Goal: Information Seeking & Learning: Learn about a topic

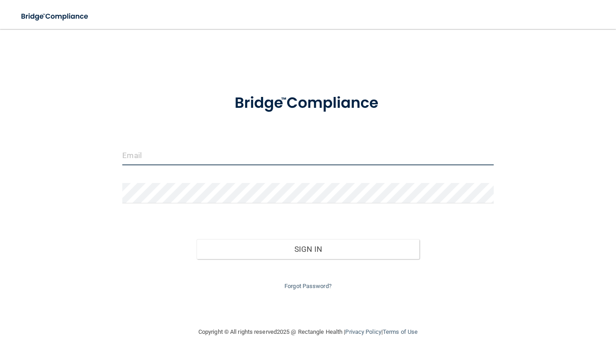
click at [372, 152] on input "email" at bounding box center [307, 155] width 371 height 20
type input "[EMAIL_ADDRESS][DOMAIN_NAME]"
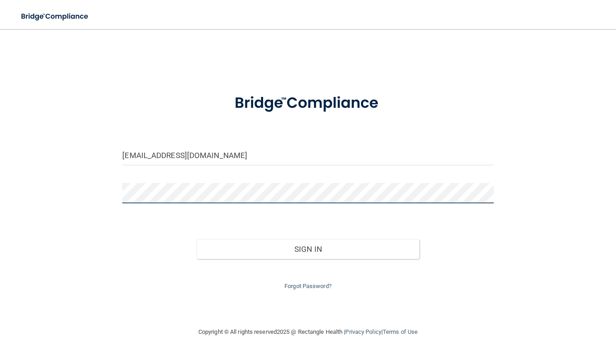
click at [197, 239] on button "Sign In" at bounding box center [308, 249] width 223 height 20
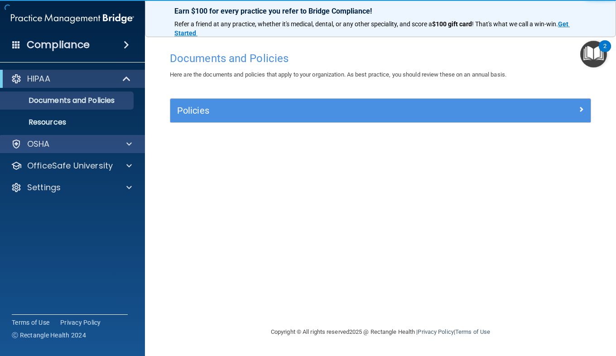
click at [85, 138] on div "OSHA" at bounding box center [72, 144] width 145 height 18
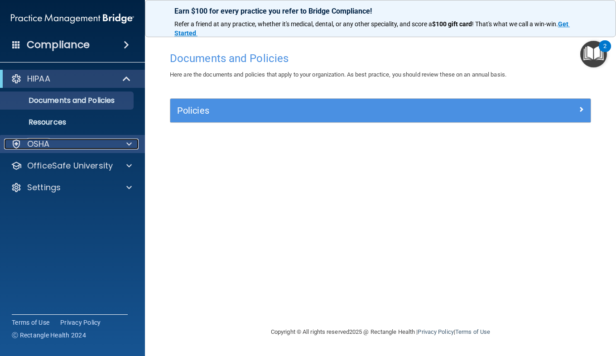
click at [130, 144] on span at bounding box center [128, 144] width 5 height 11
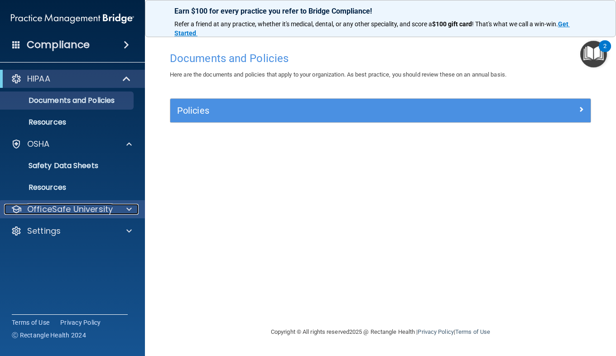
click at [126, 205] on span at bounding box center [128, 209] width 5 height 11
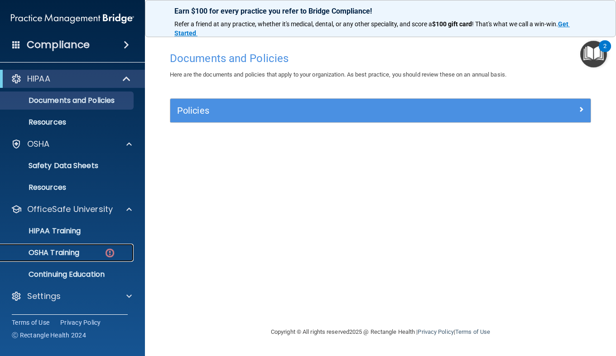
click at [58, 256] on p "OSHA Training" at bounding box center [42, 252] width 73 height 9
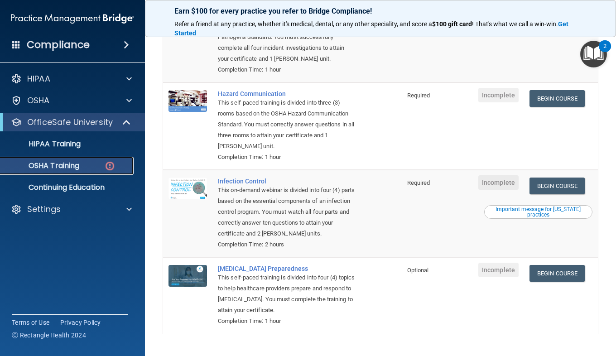
scroll to position [136, 0]
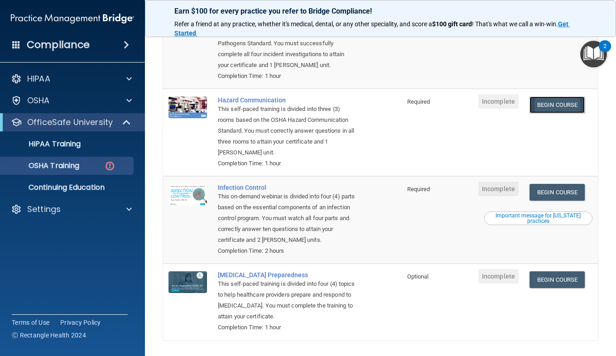
click at [560, 112] on link "Begin Course" at bounding box center [556, 104] width 55 height 17
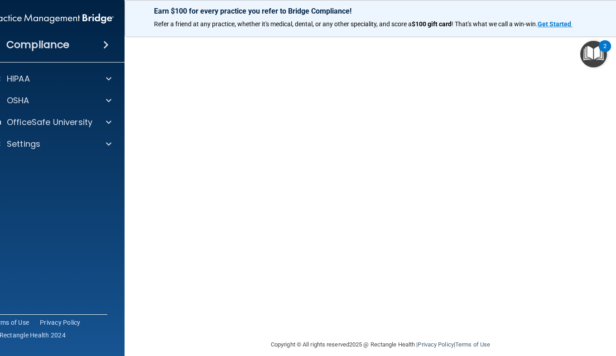
scroll to position [39, 0]
click at [596, 63] on img "Open Resource Center, 2 new notifications" at bounding box center [593, 54] width 27 height 27
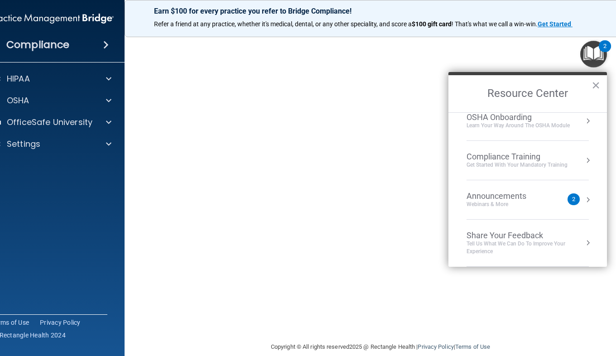
scroll to position [0, 0]
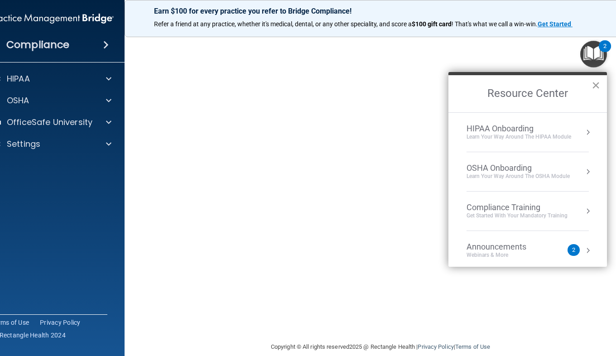
click at [597, 89] on button "×" at bounding box center [596, 85] width 9 height 14
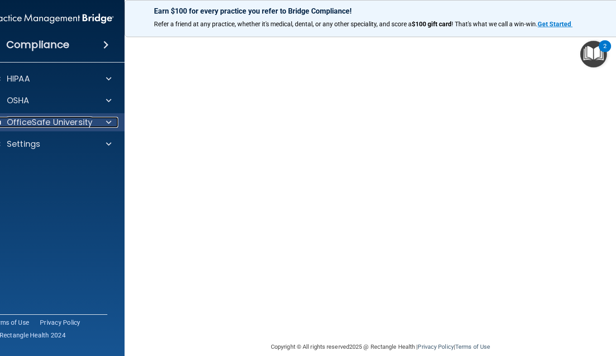
click at [77, 123] on p "OfficeSafe University" at bounding box center [50, 122] width 86 height 11
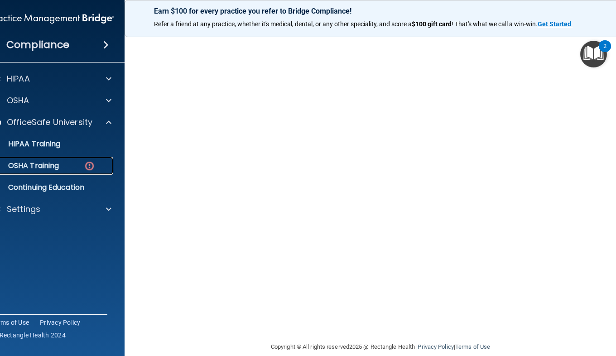
click at [60, 162] on div "OSHA Training" at bounding box center [48, 165] width 124 height 9
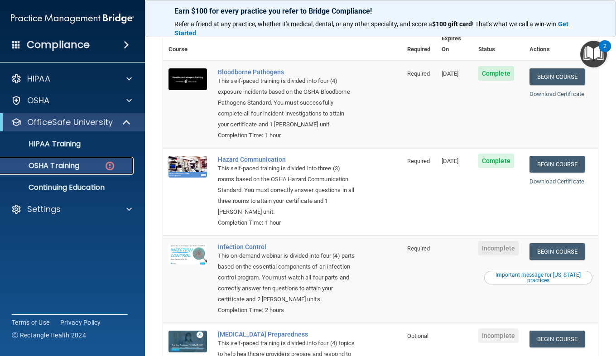
scroll to position [81, 0]
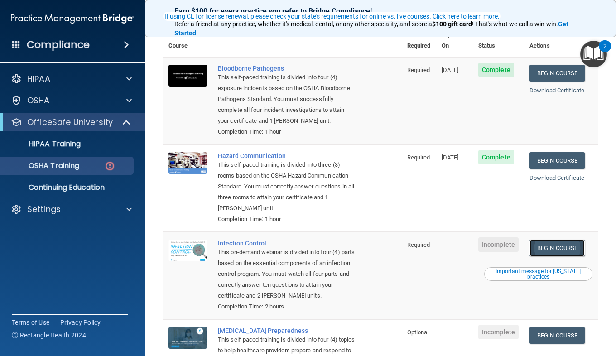
click at [567, 250] on link "Begin Course" at bounding box center [556, 248] width 55 height 17
